Goal: Task Accomplishment & Management: Manage account settings

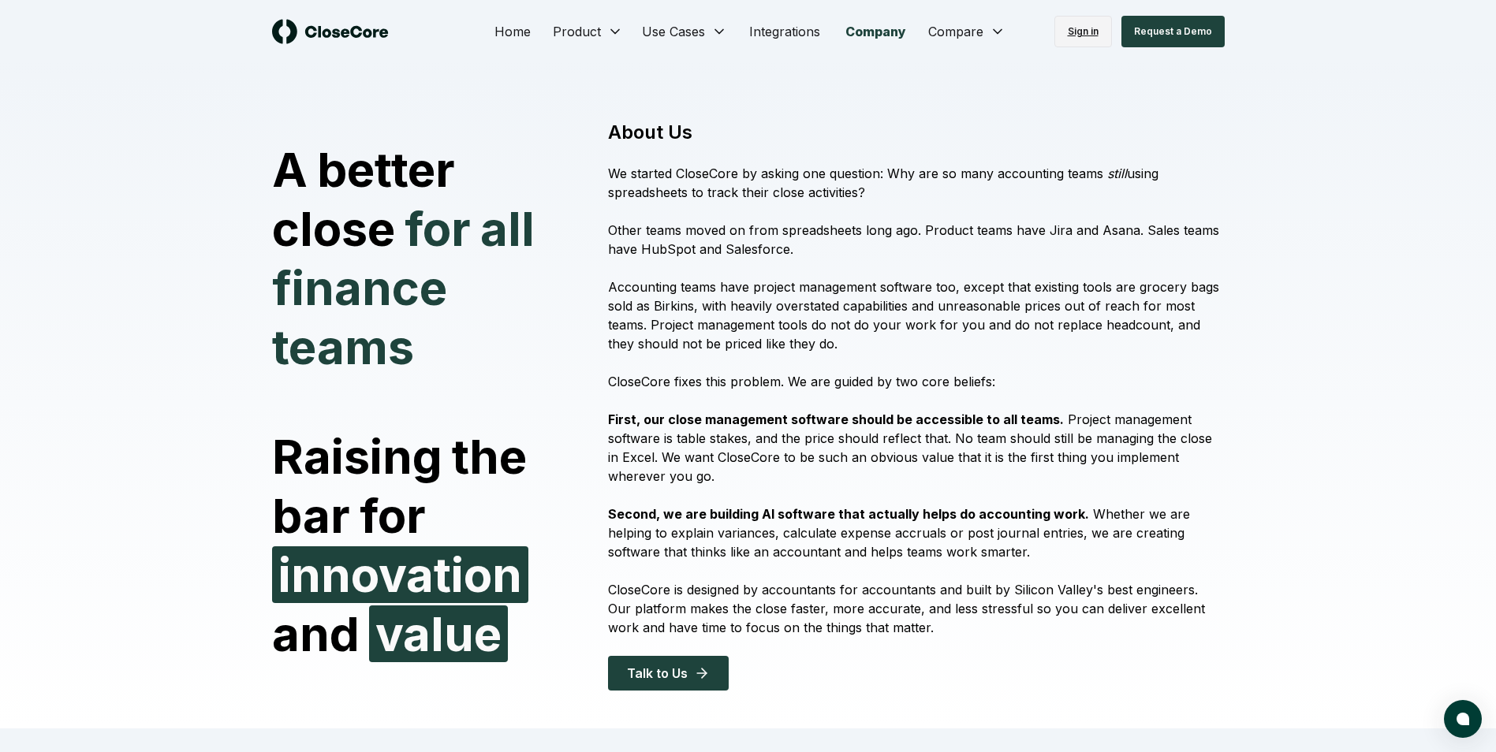
click at [1081, 38] on link "Sign in" at bounding box center [1083, 32] width 58 height 32
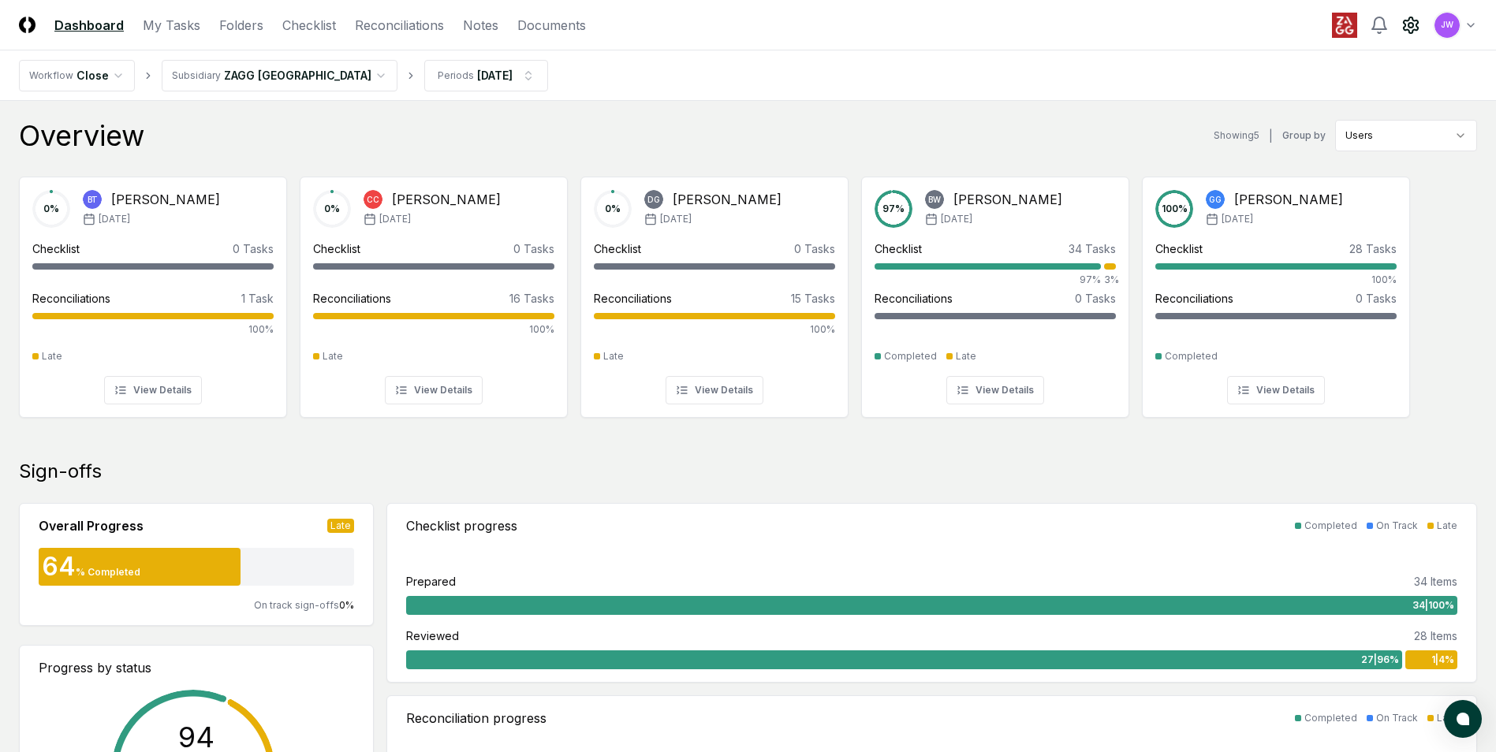
drag, startPoint x: 1410, startPoint y: 28, endPoint x: 1409, endPoint y: 18, distance: 10.3
click at [1409, 18] on icon at bounding box center [1411, 25] width 14 height 16
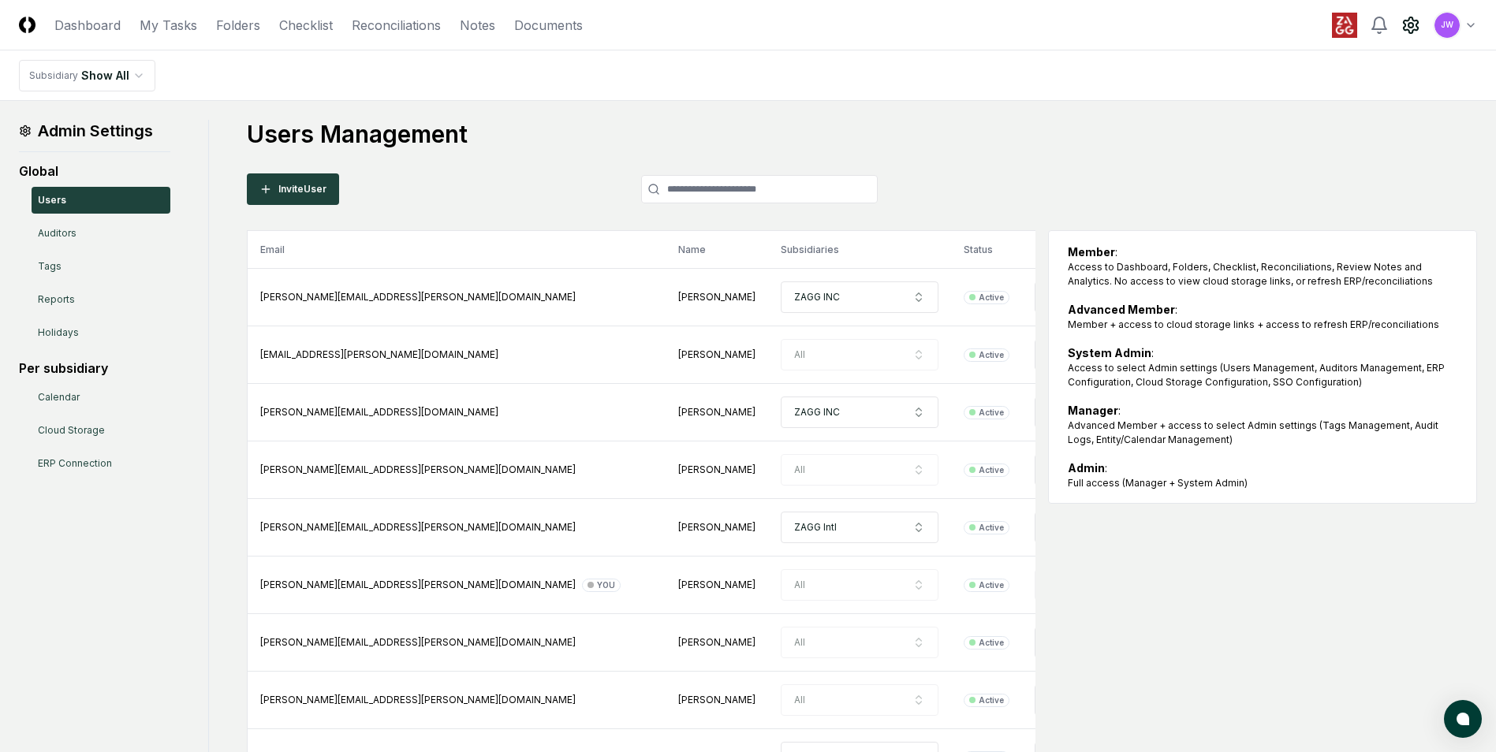
click at [555, 192] on div "Invite User" at bounding box center [562, 189] width 631 height 32
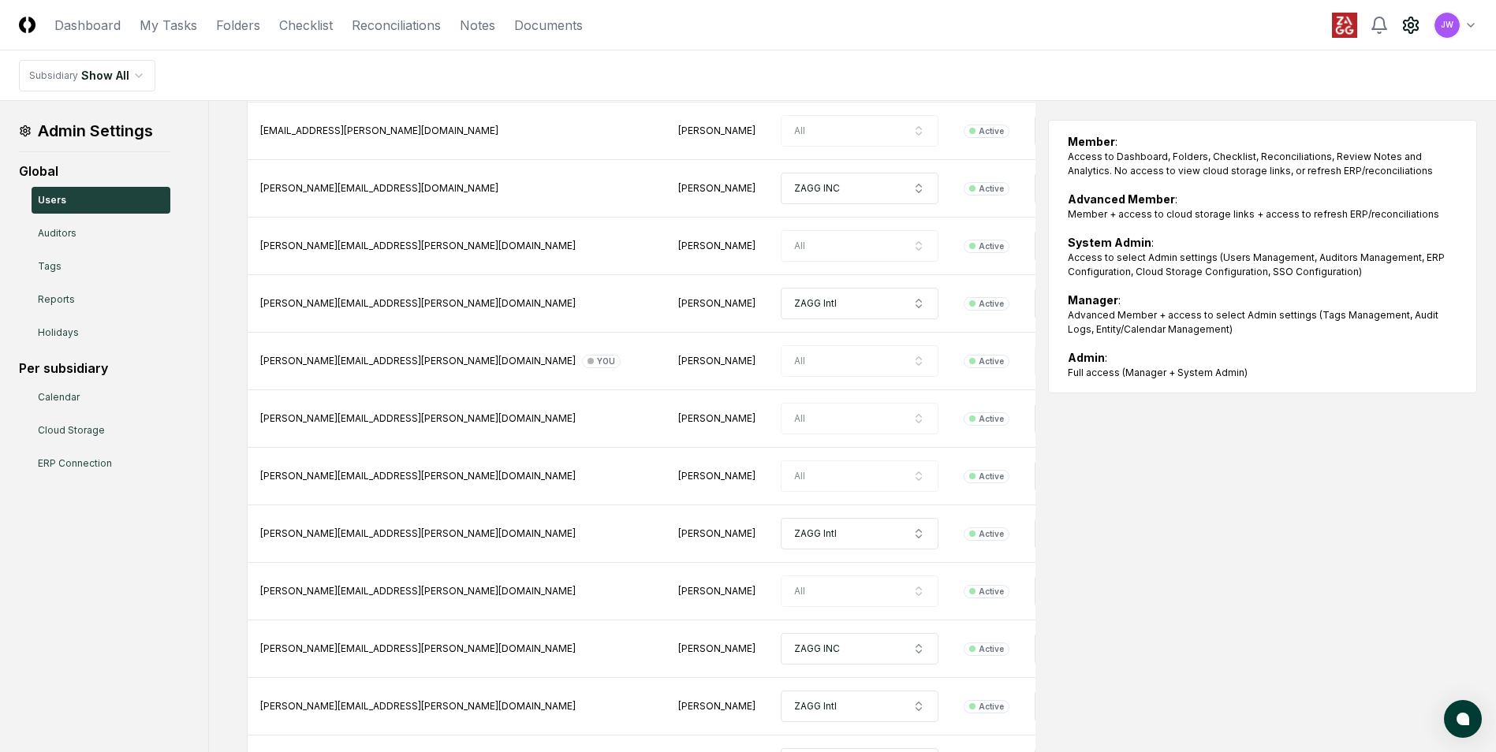
scroll to position [221, 0]
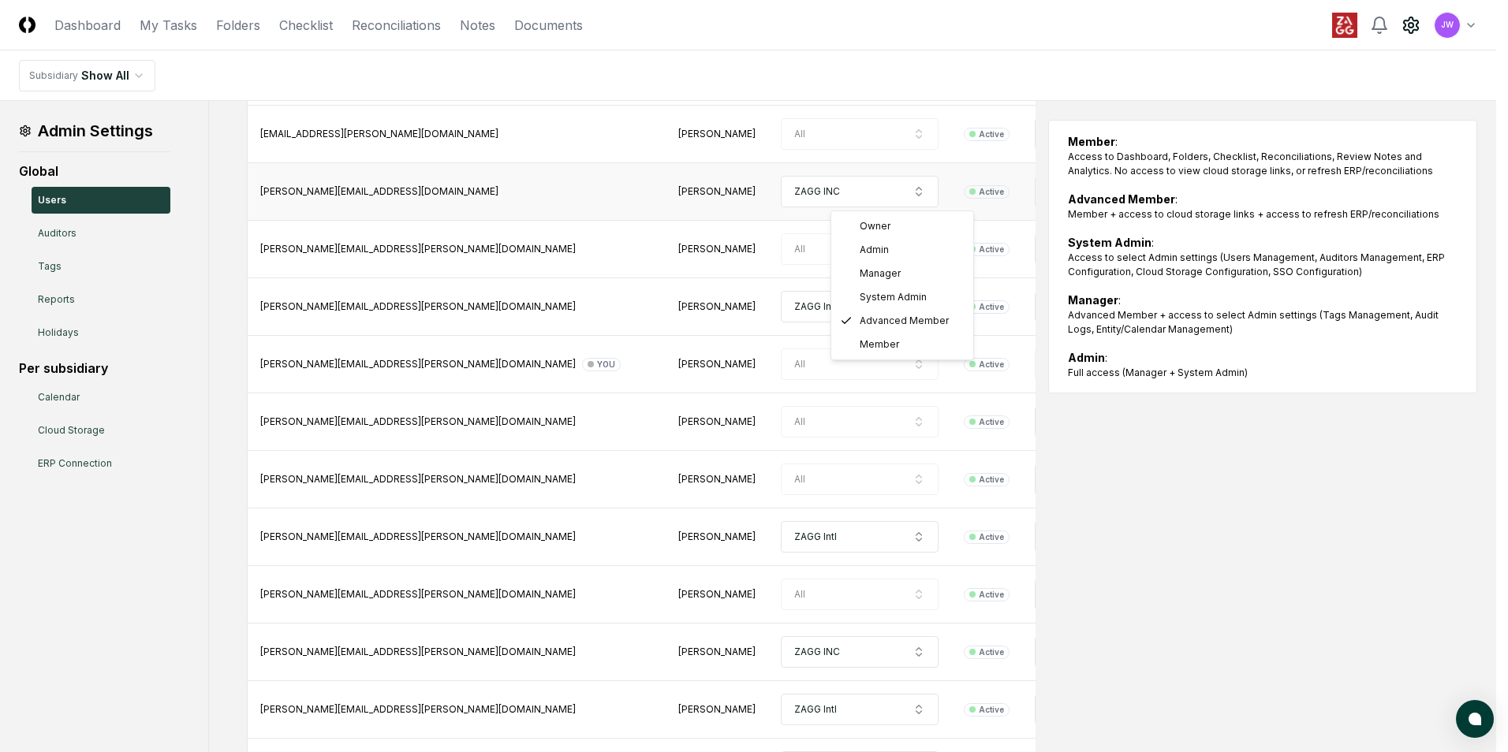
click at [957, 191] on html "CloseCore Dashboard My Tasks Folders Checklist Reconciliations Notes Documents …" at bounding box center [754, 736] width 1508 height 1915
click at [957, 191] on html "CloseCore Dashboard My Tasks Folders Checklist Reconciliations Notes Documents …" at bounding box center [748, 736] width 1496 height 1915
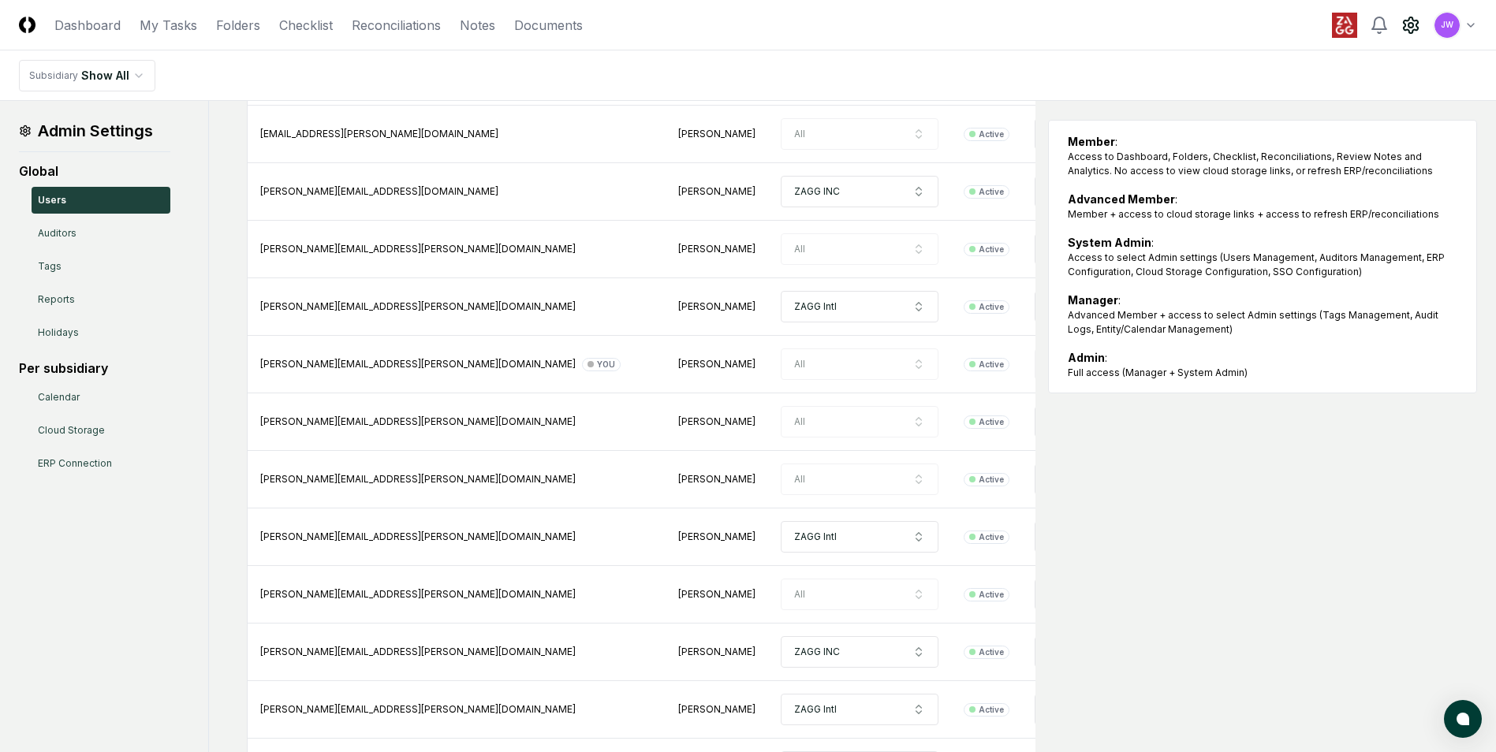
click at [1409, 23] on circle at bounding box center [1410, 25] width 5 height 5
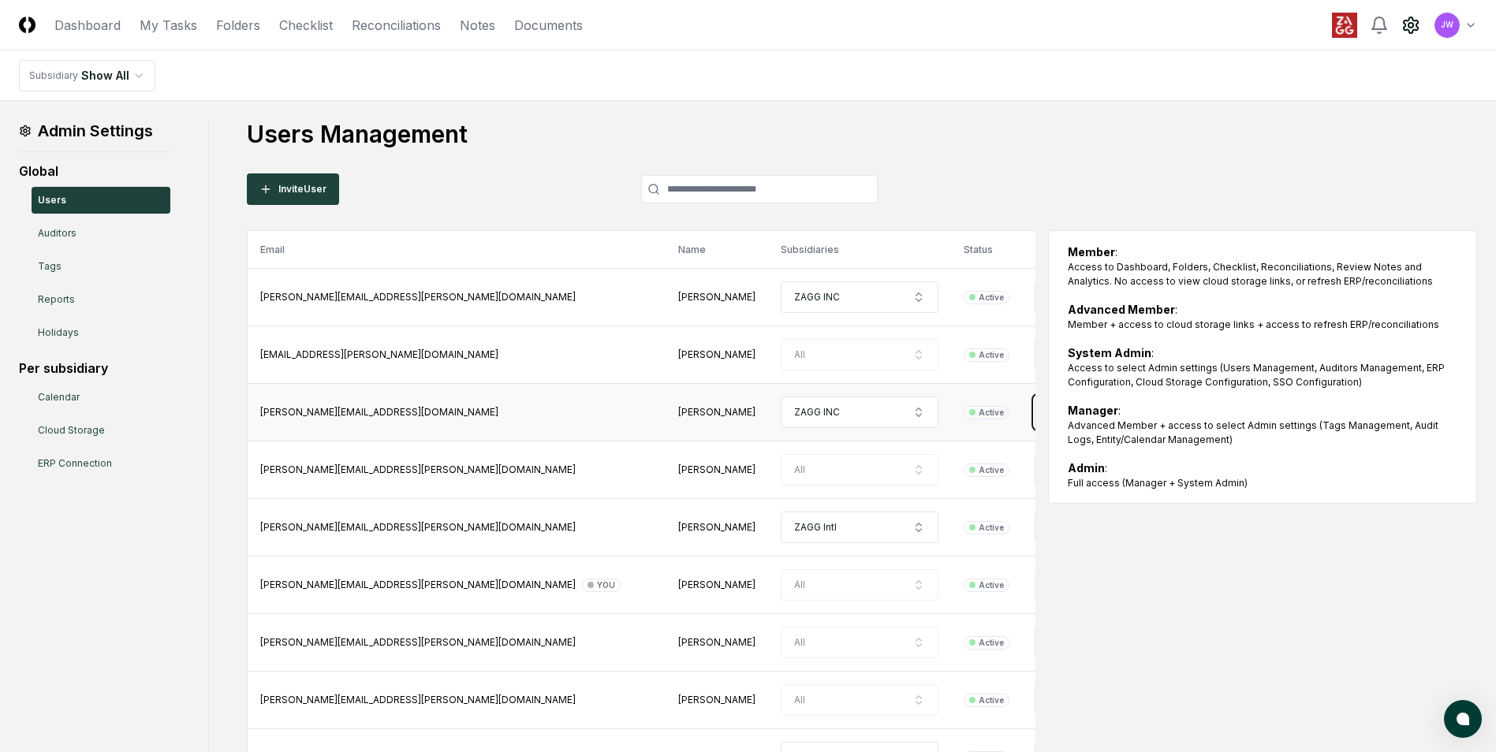
click at [912, 416] on icon "button" at bounding box center [918, 412] width 13 height 13
